Goal: Transaction & Acquisition: Purchase product/service

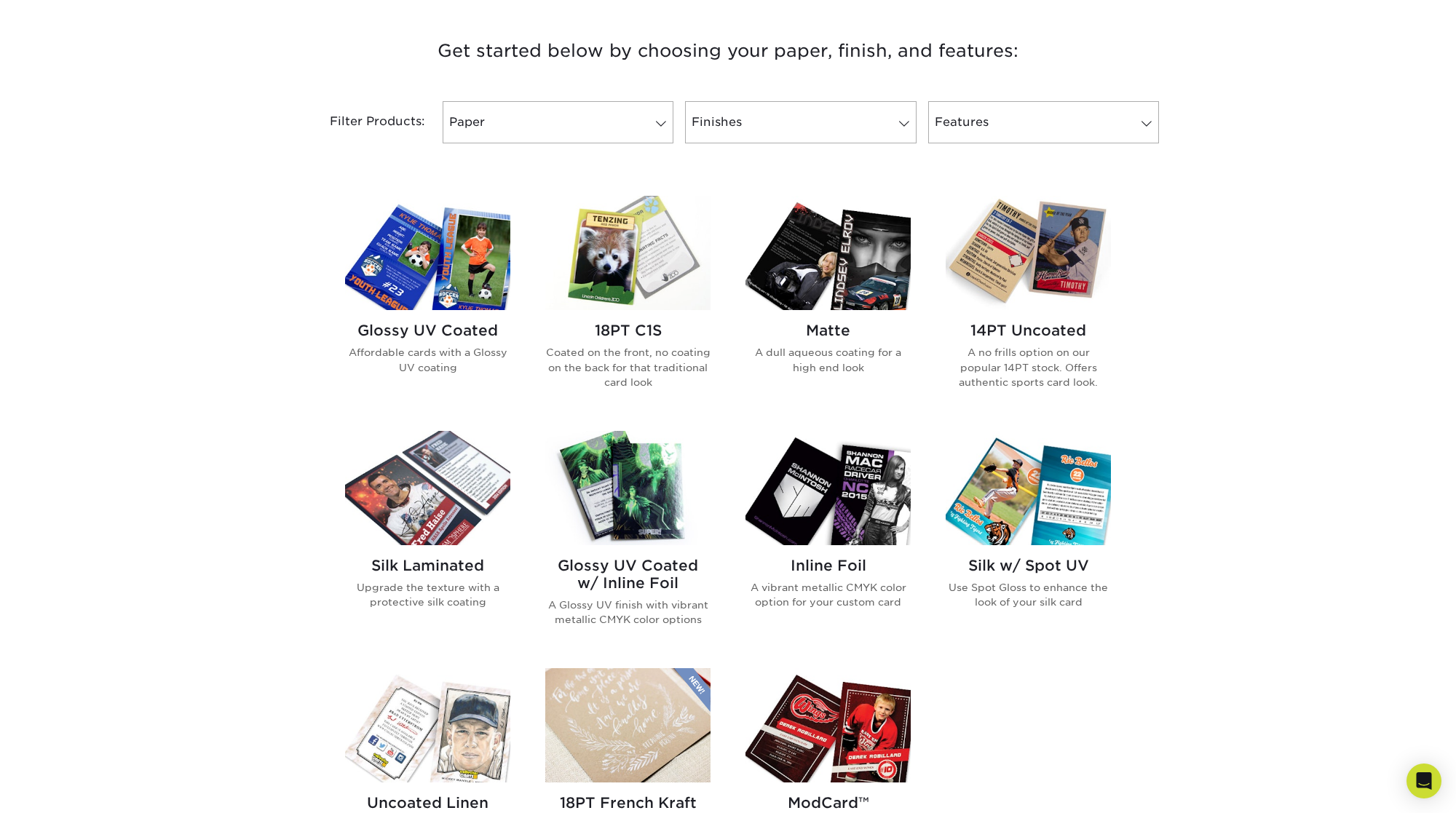
scroll to position [582, 0]
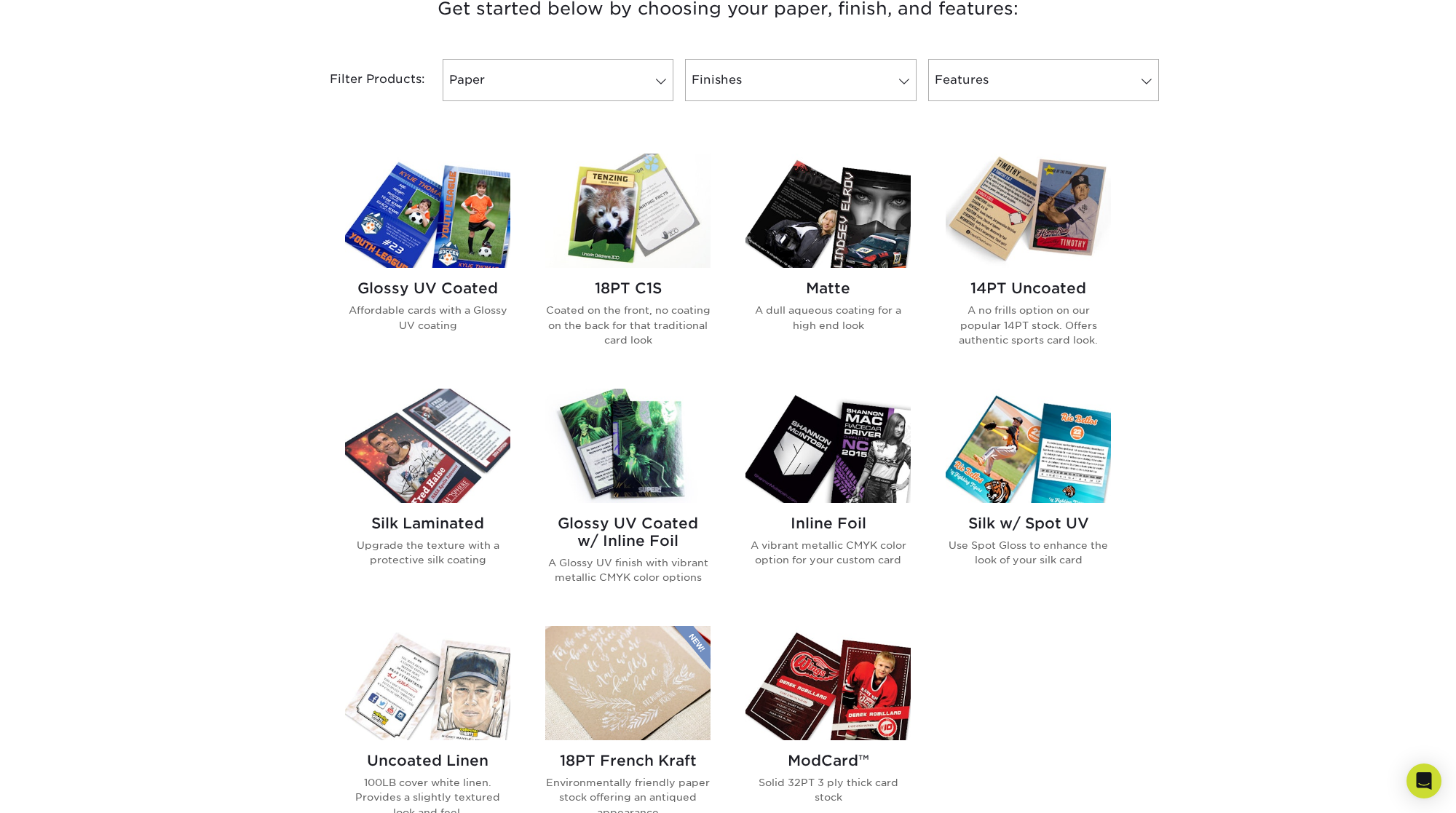
click at [1043, 232] on img at bounding box center [1028, 211] width 165 height 114
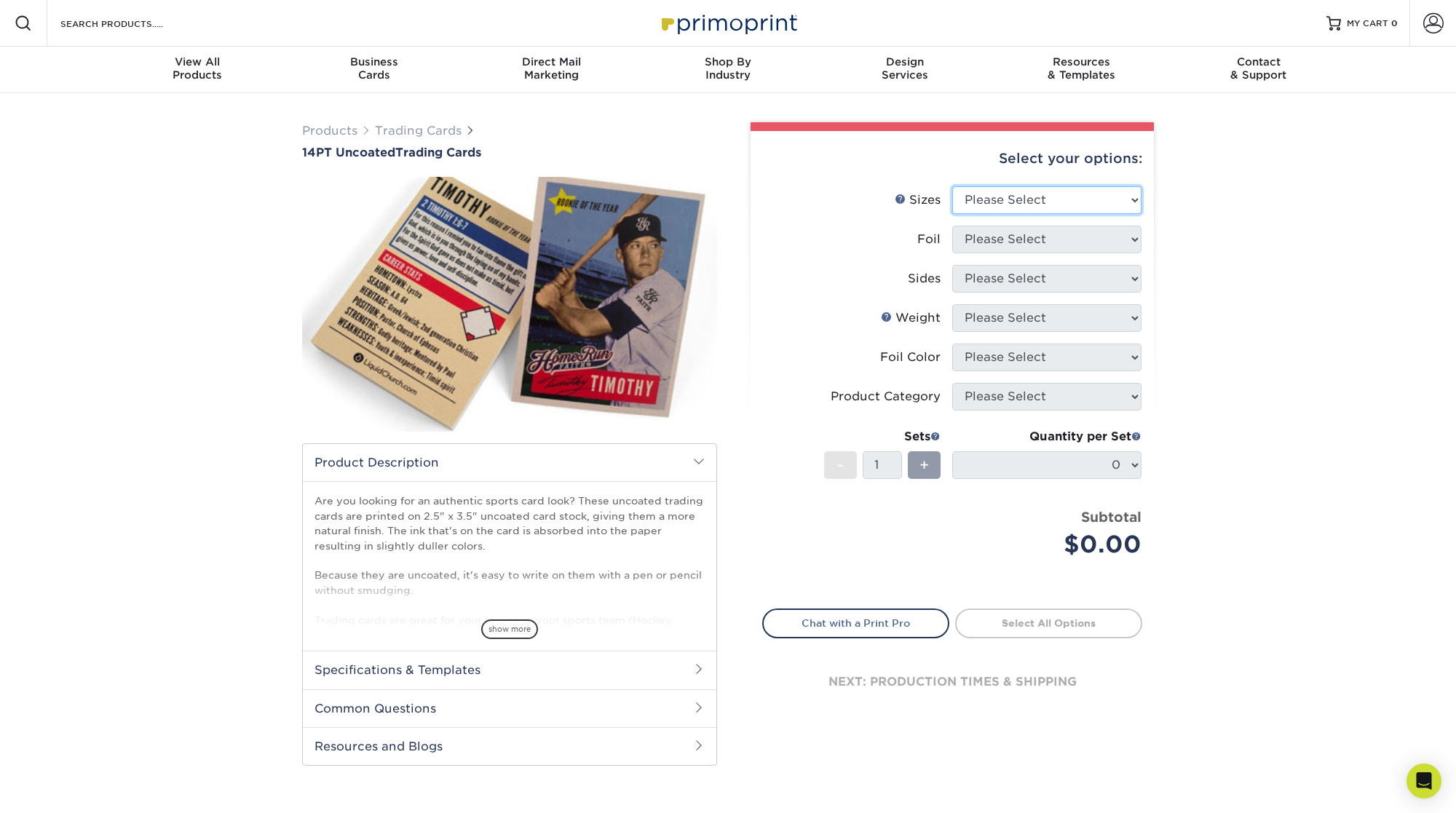
click at [1070, 196] on select "Please Select 2.5" x 3.5"" at bounding box center [1047, 200] width 189 height 27
select select "2.50x3.50"
click at [952, 186] on select "Please Select 2.5" x 3.5"" at bounding box center [1047, 200] width 189 height 27
click at [1114, 238] on select "Please Select Yes No" at bounding box center [1047, 240] width 189 height 27
select select "0"
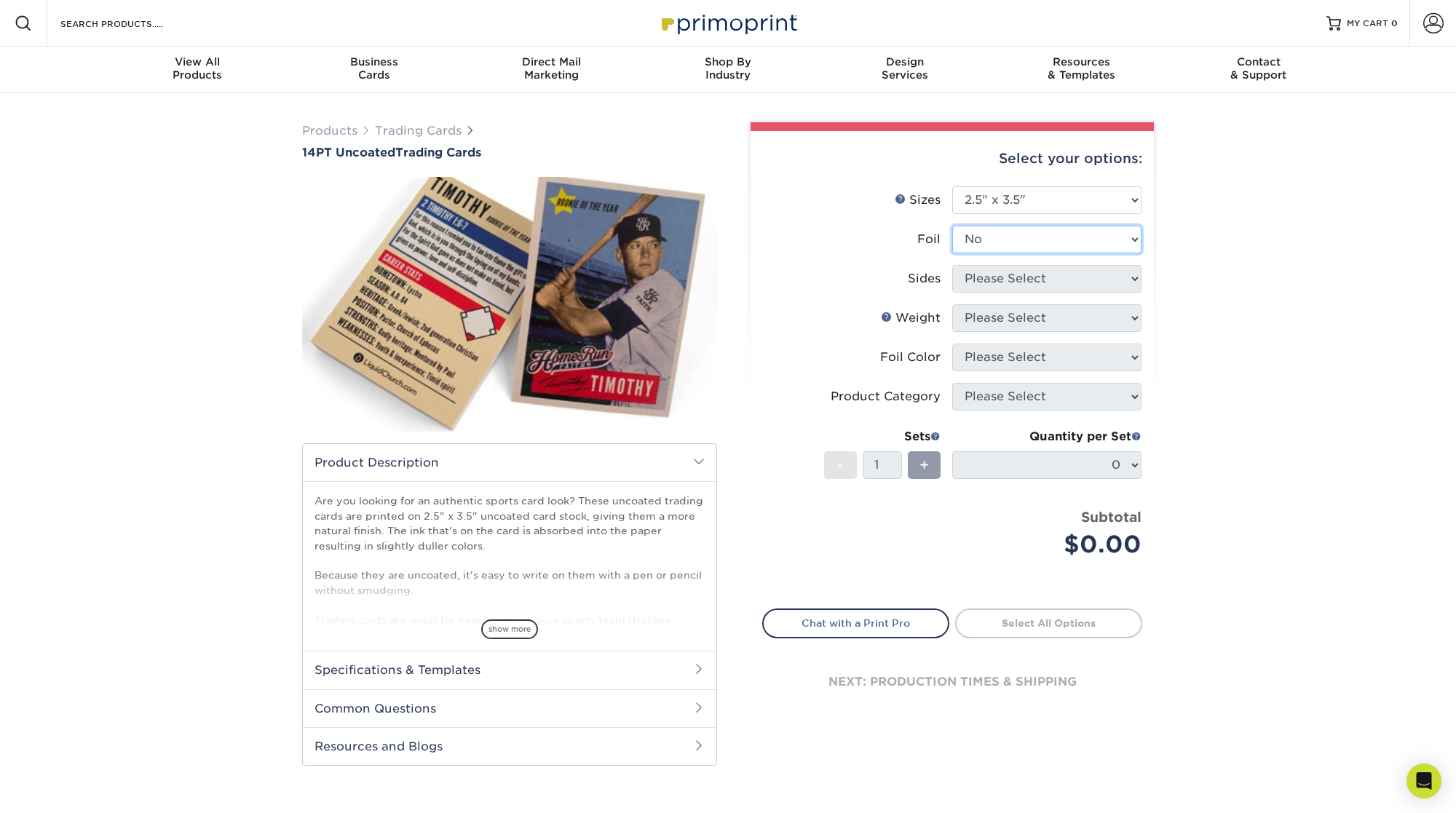
click at [952, 226] on select "Please Select Yes No" at bounding box center [1047, 240] width 189 height 27
click at [1087, 275] on select "Please Select Print Both Sides Print Front Only" at bounding box center [1047, 279] width 189 height 27
select select "13abbda7-1d64-4f25-8bb2-c179b224825d"
click at [952, 265] on select "Please Select Print Both Sides Print Front Only" at bounding box center [1047, 279] width 189 height 27
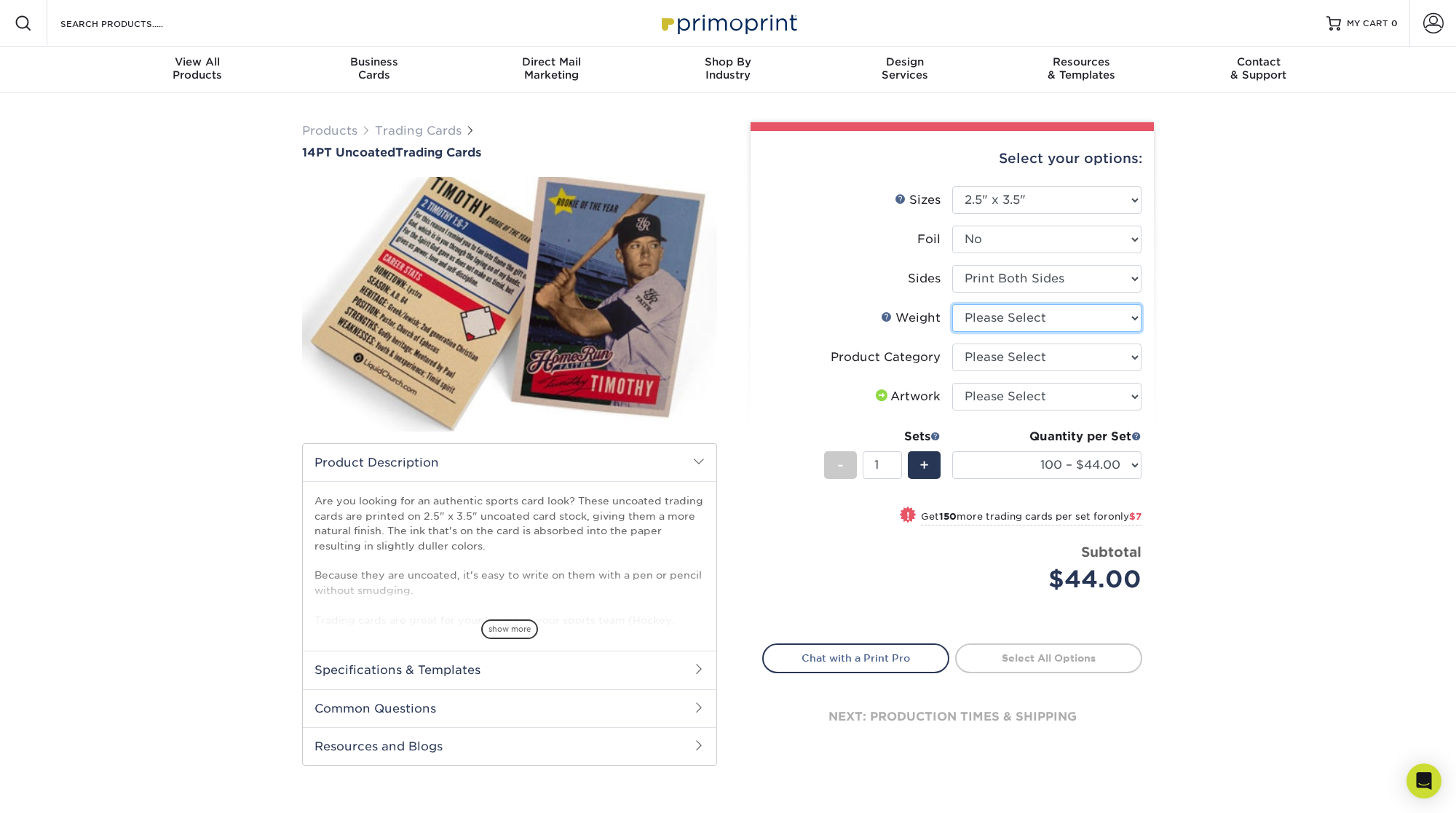
click at [1099, 318] on select "Please Select 14PT Uncoated" at bounding box center [1047, 318] width 189 height 27
select select "14PT Uncoated"
click at [952, 304] on select "Please Select 14PT Uncoated" at bounding box center [1047, 318] width 189 height 27
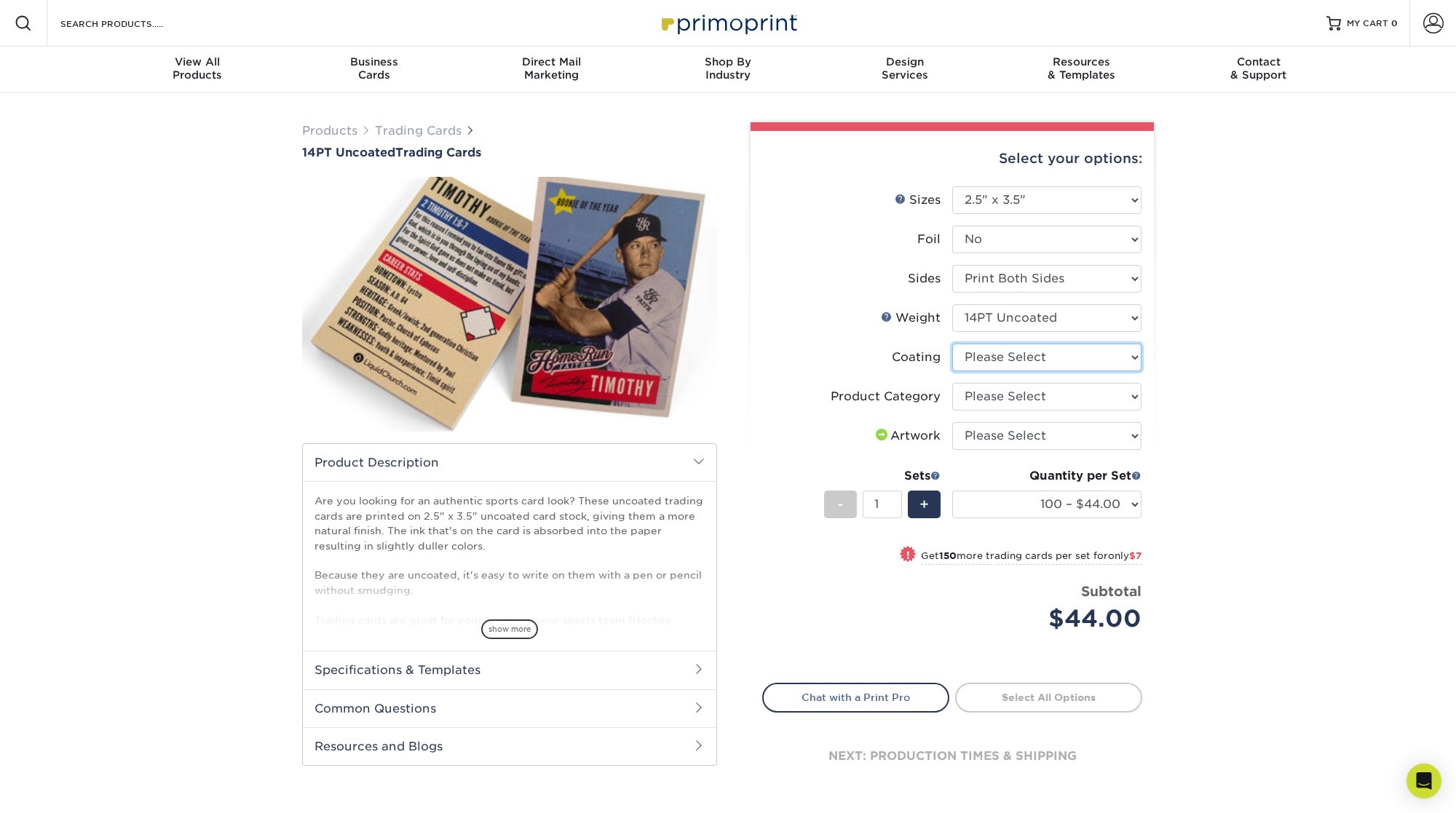
click at [1077, 360] on select at bounding box center [1047, 357] width 189 height 27
select select "3e7618de-abca-4bda-9f97-8b9129e913d8"
click at [952, 343] on select at bounding box center [1047, 357] width 189 height 27
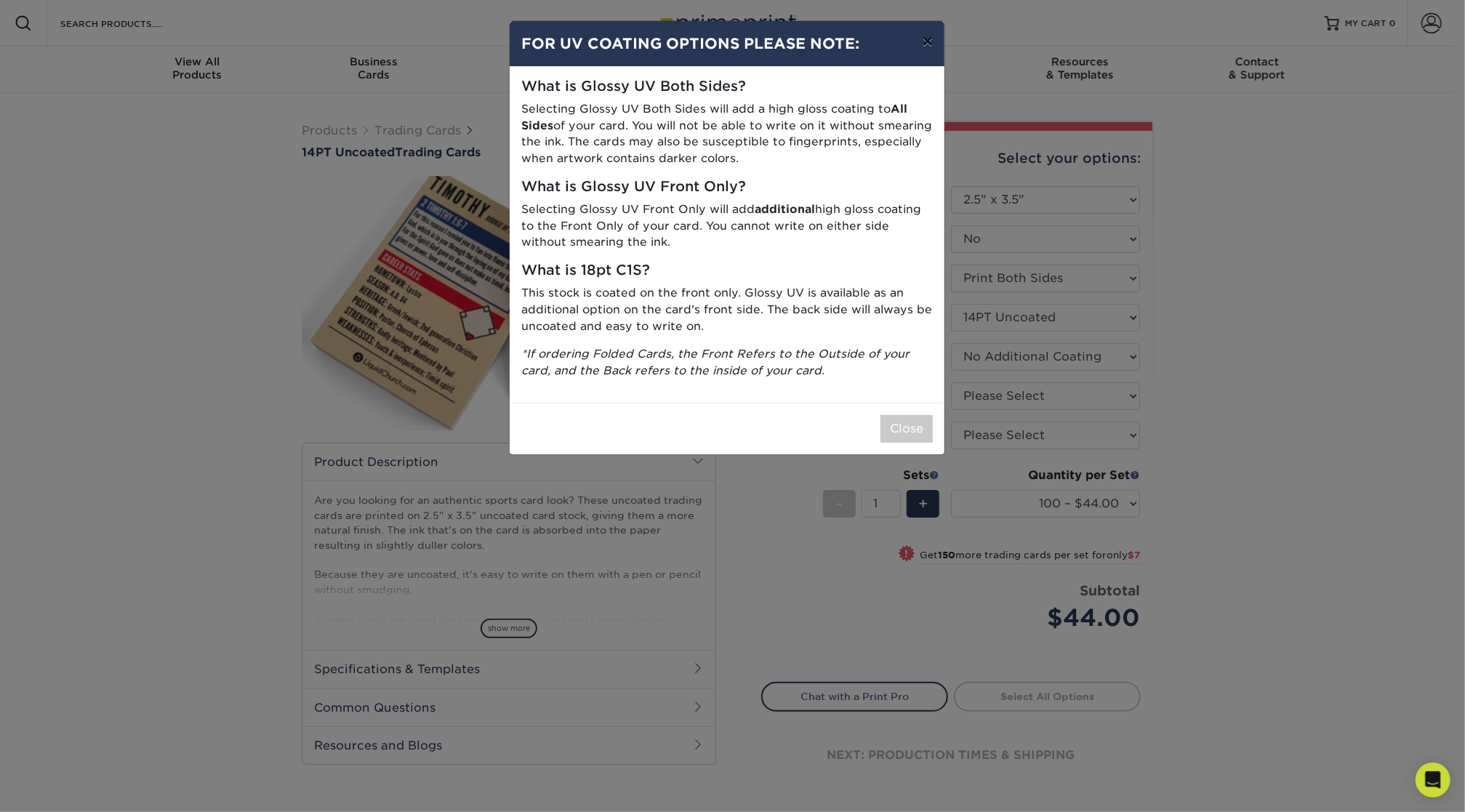
click at [925, 43] on button "×" at bounding box center [927, 41] width 34 height 41
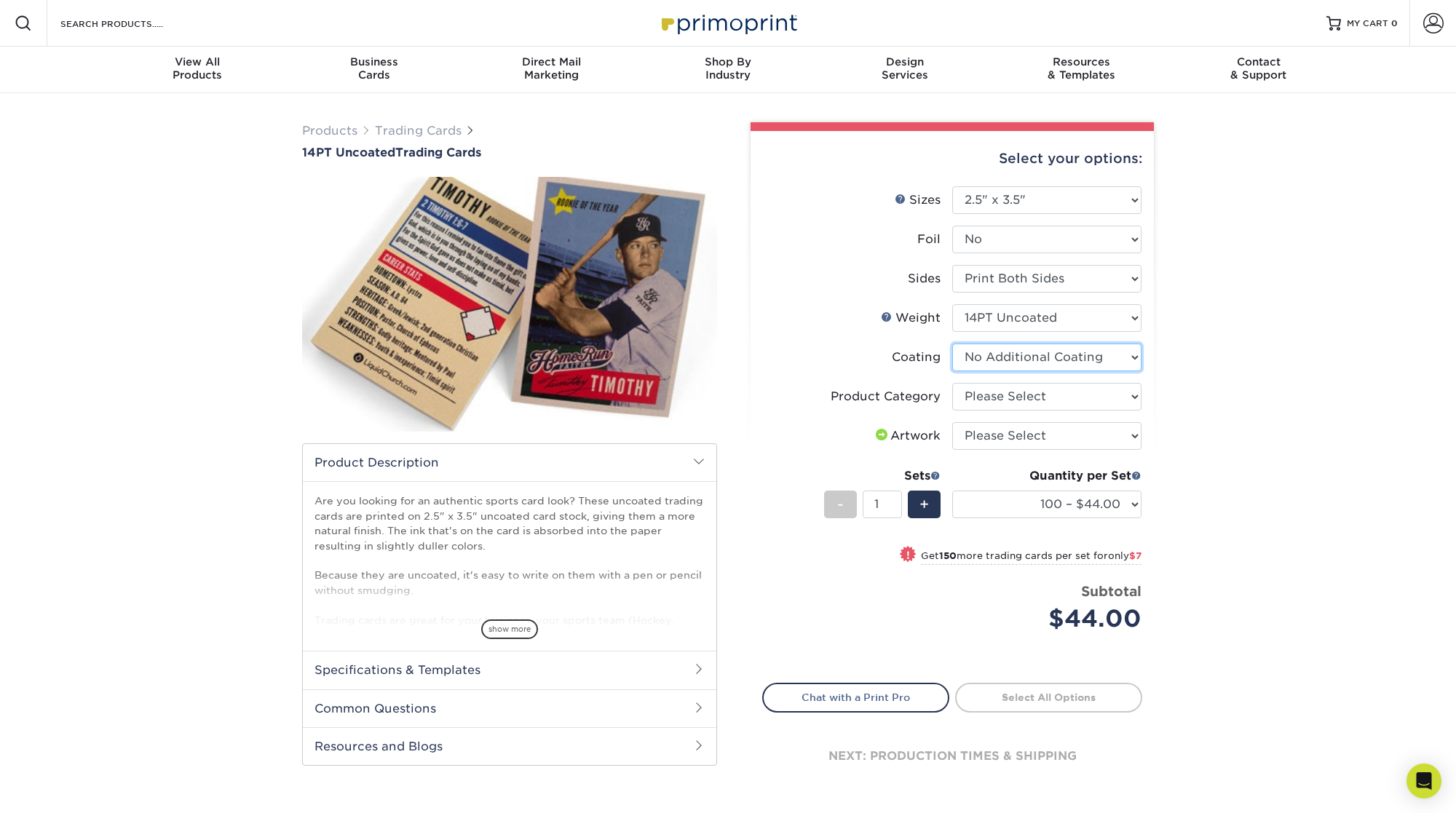
click at [1074, 355] on select at bounding box center [1047, 357] width 189 height 27
click at [1068, 394] on select "Please Select Trading Cards" at bounding box center [1047, 397] width 189 height 27
select select "c2f9bce9-36c2-409d-b101-c29d9d031e18"
click at [952, 383] on select "Please Select Trading Cards" at bounding box center [1047, 397] width 189 height 27
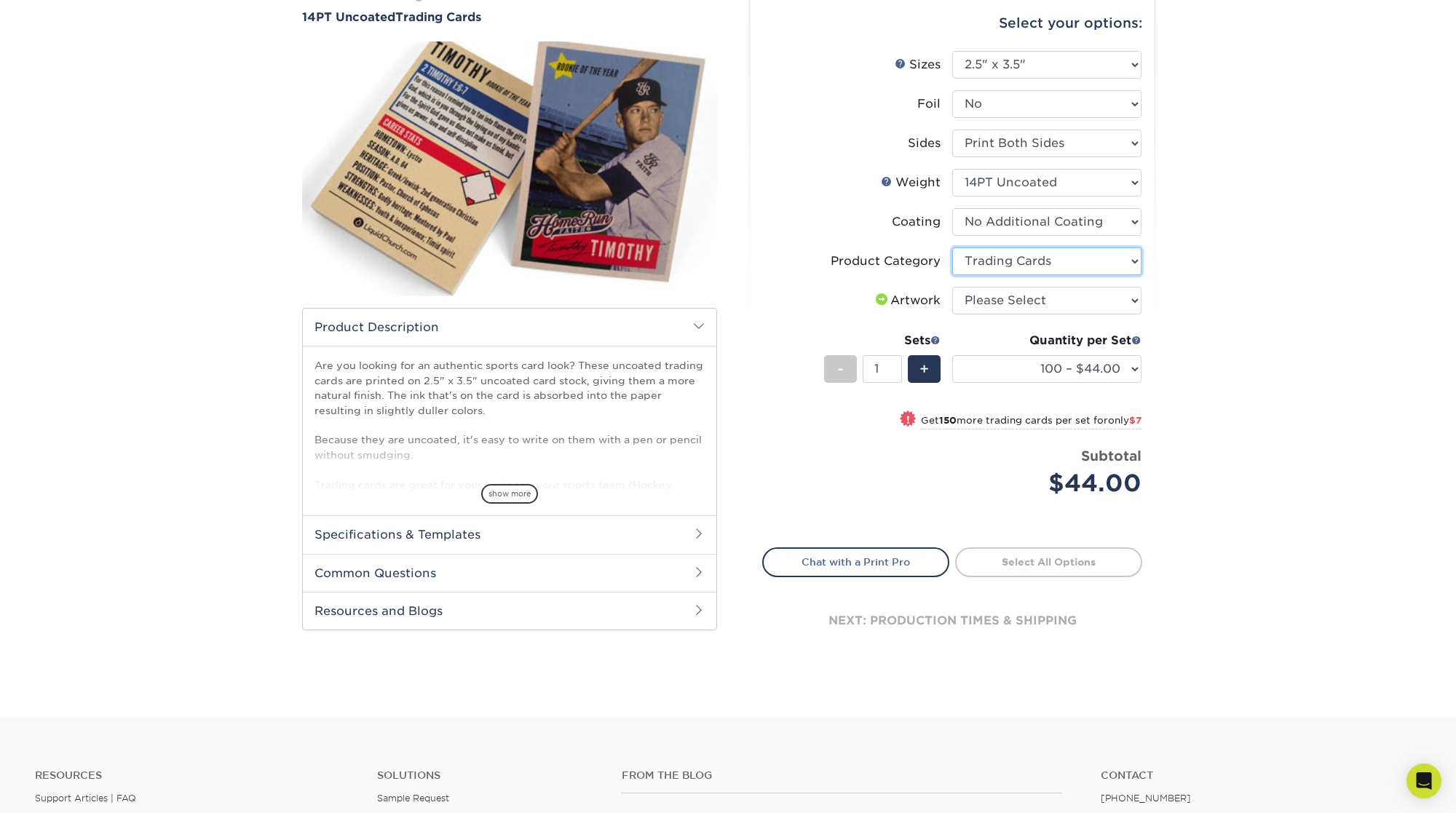
scroll to position [145, 0]
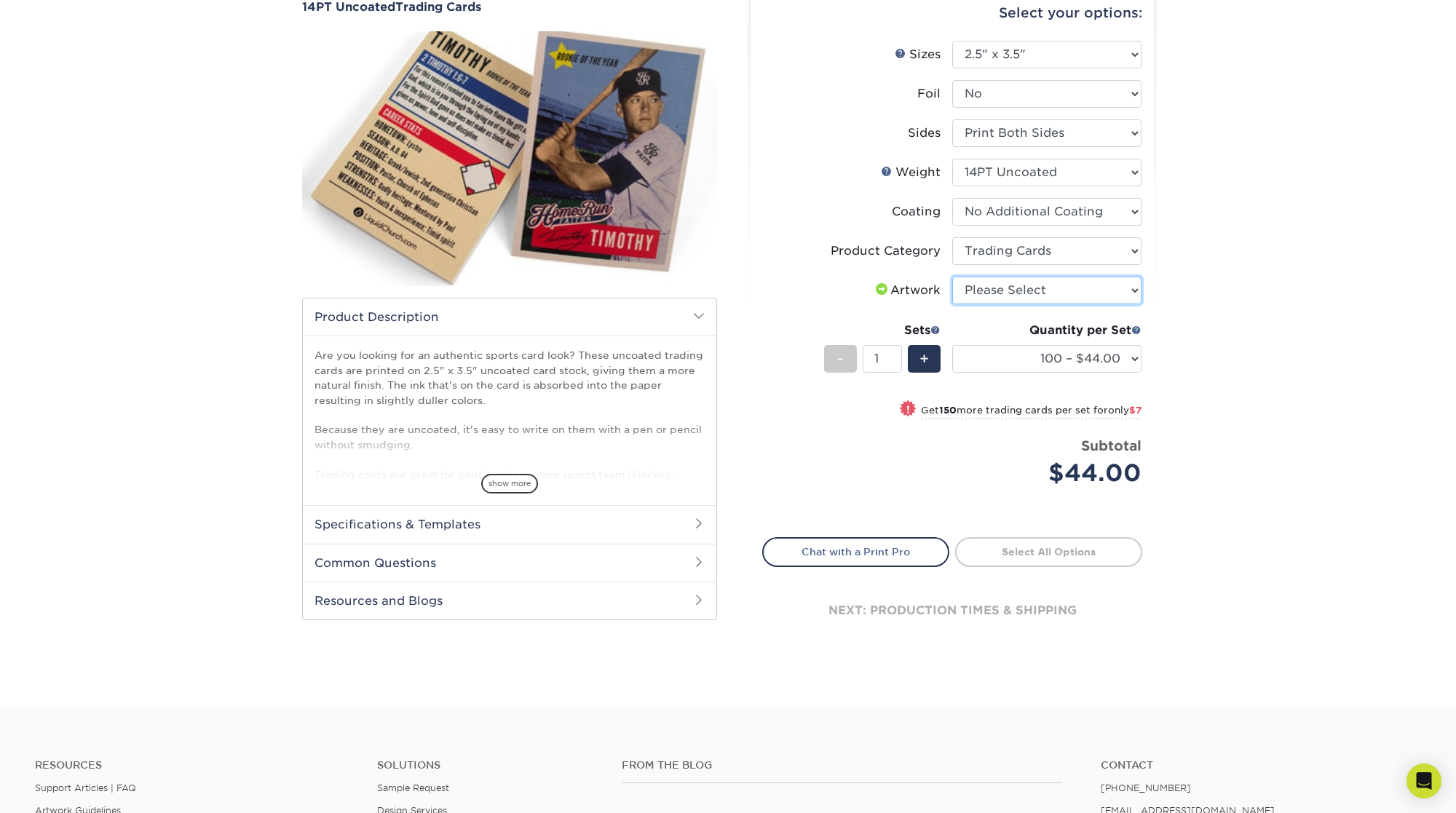
drag, startPoint x: 1067, startPoint y: 281, endPoint x: 1063, endPoint y: 289, distance: 8.9
click at [1067, 281] on select "Please Select I will upload files I need a design - $100" at bounding box center [1047, 290] width 189 height 27
select select "upload"
click at [952, 277] on select "Please Select I will upload files I need a design - $100" at bounding box center [1047, 290] width 189 height 27
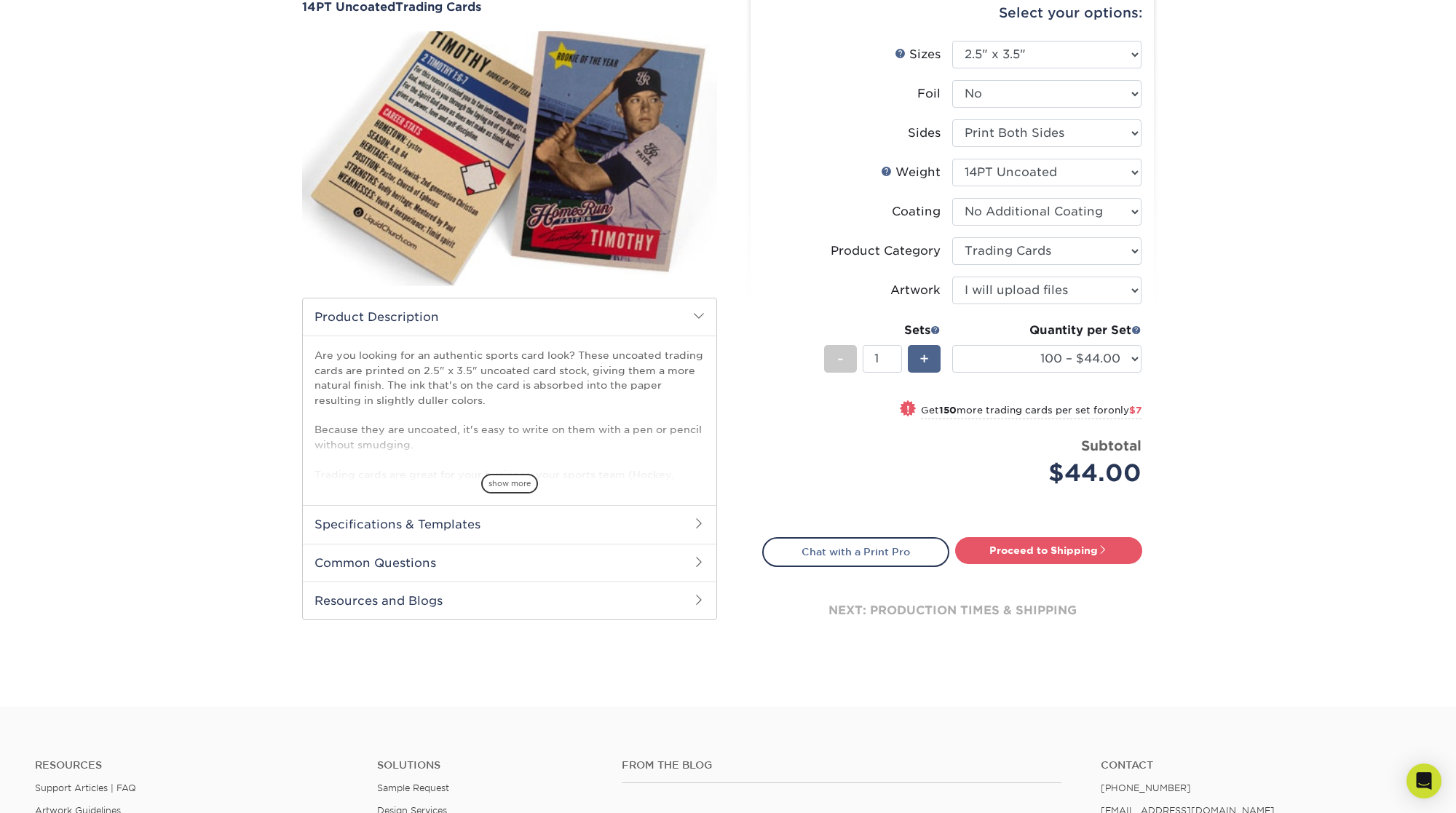
click at [924, 359] on span "+" at bounding box center [924, 358] width 9 height 22
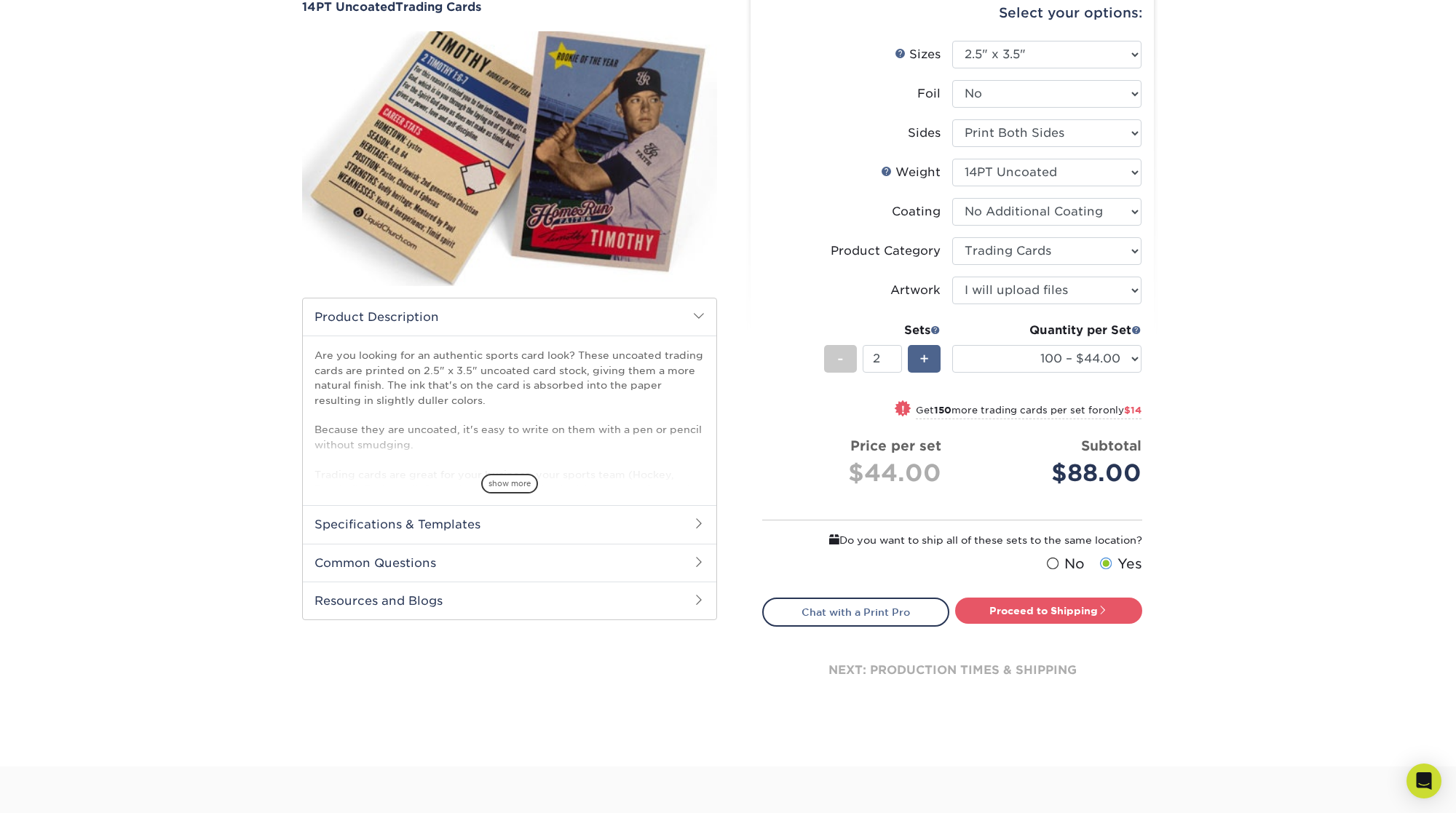
click at [924, 359] on span "+" at bounding box center [924, 358] width 9 height 22
type input "3"
